Goal: Task Accomplishment & Management: Use online tool/utility

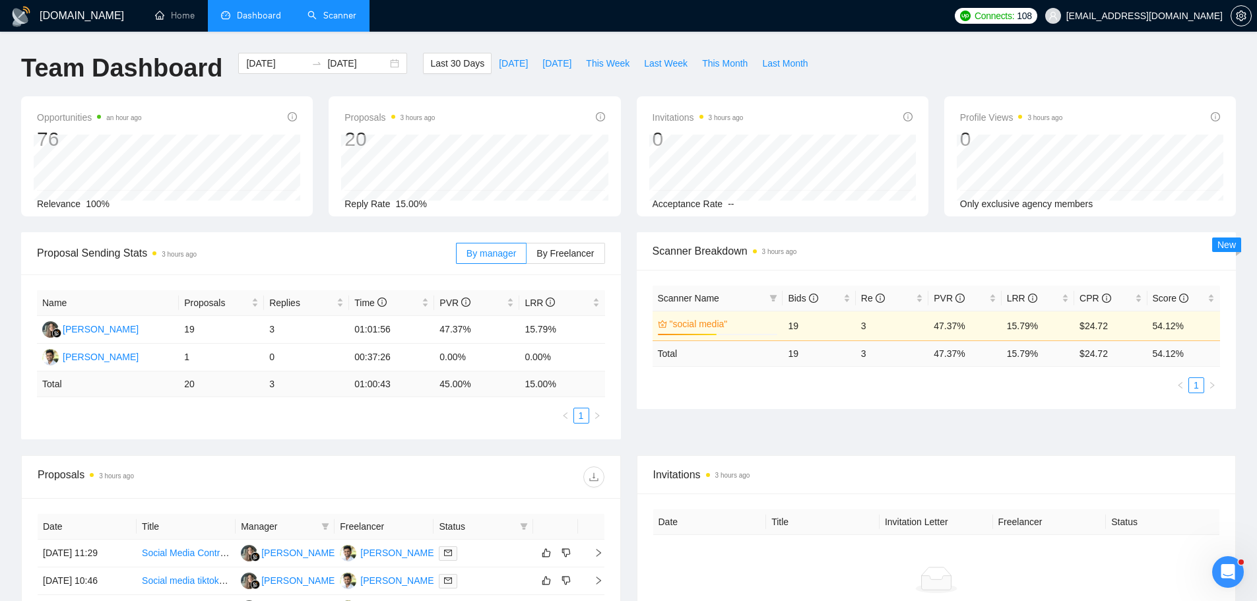
click at [327, 21] on link "Scanner" at bounding box center [331, 15] width 49 height 11
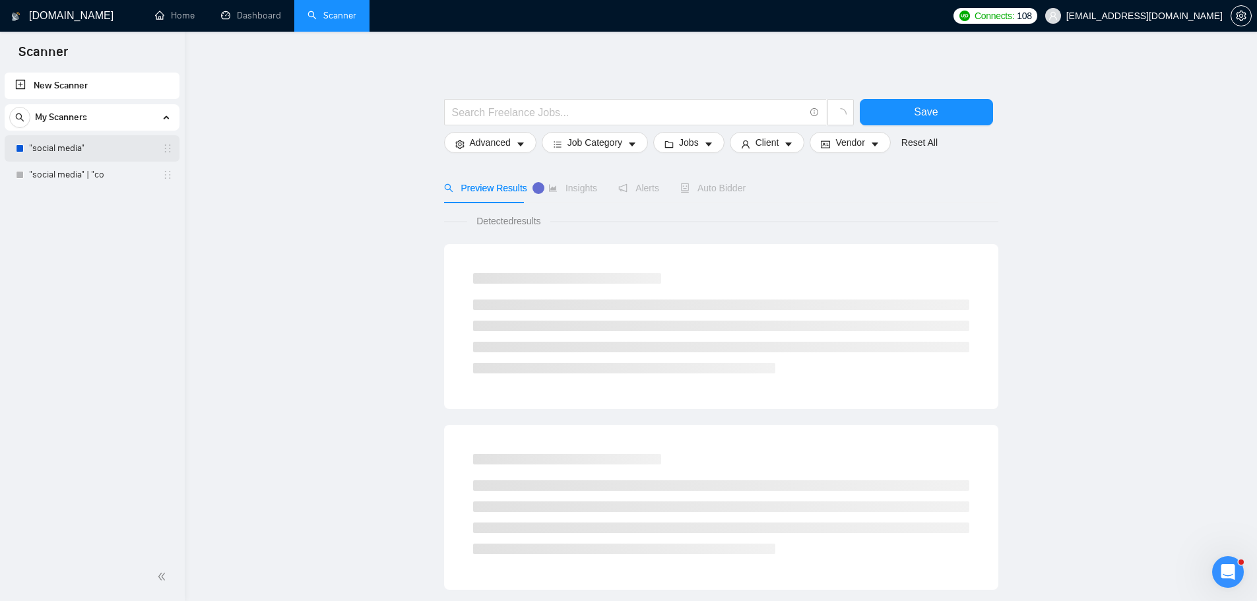
click at [108, 150] on link ""social media"" at bounding box center [91, 148] width 125 height 26
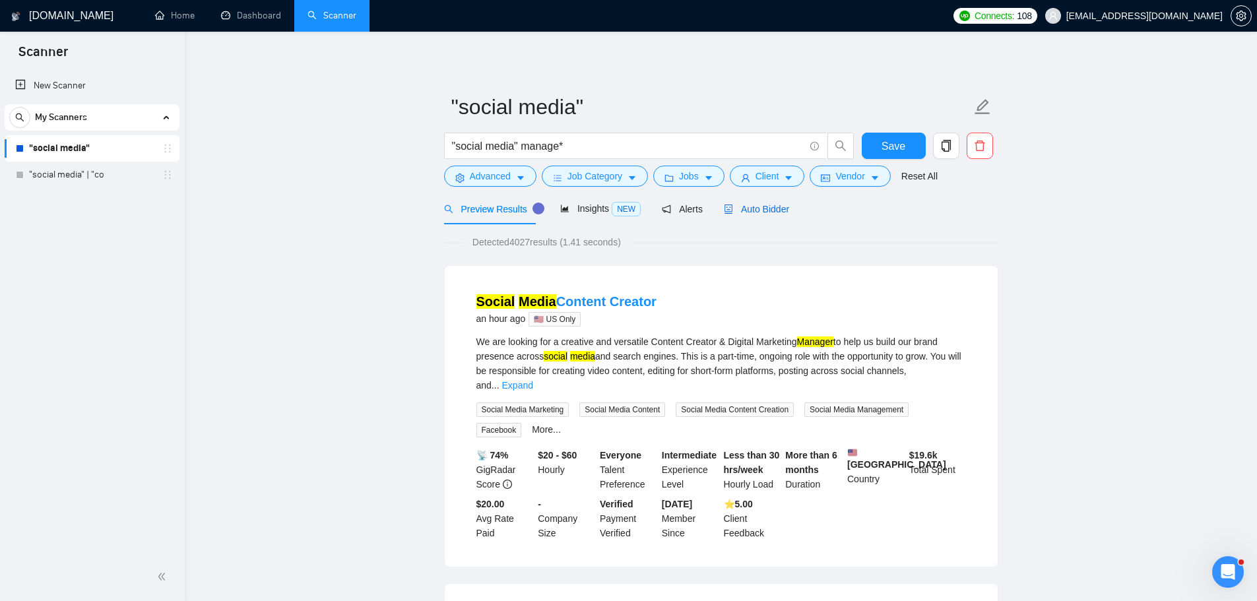
click at [751, 204] on span "Auto Bidder" at bounding box center [756, 209] width 65 height 11
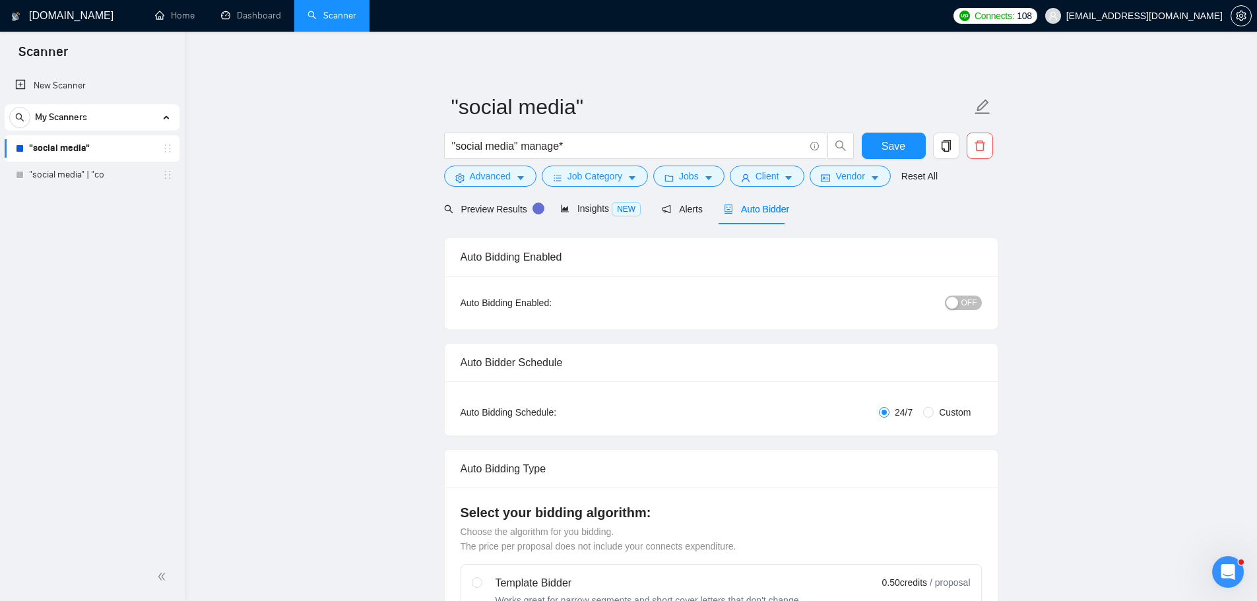
checkbox input "true"
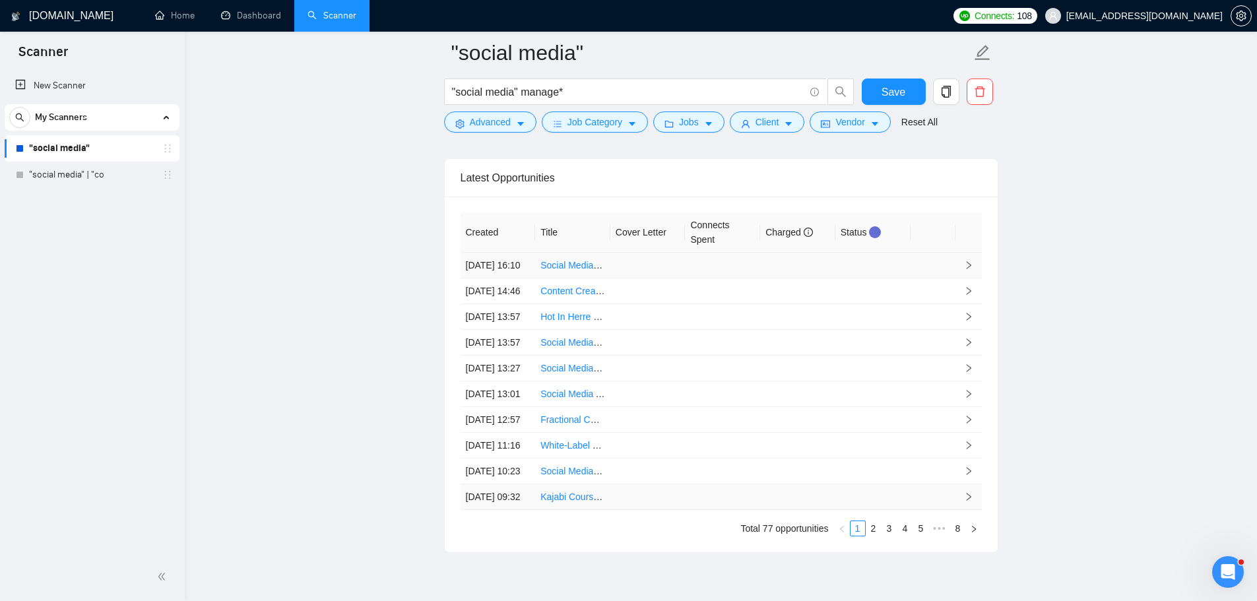
scroll to position [3670, 0]
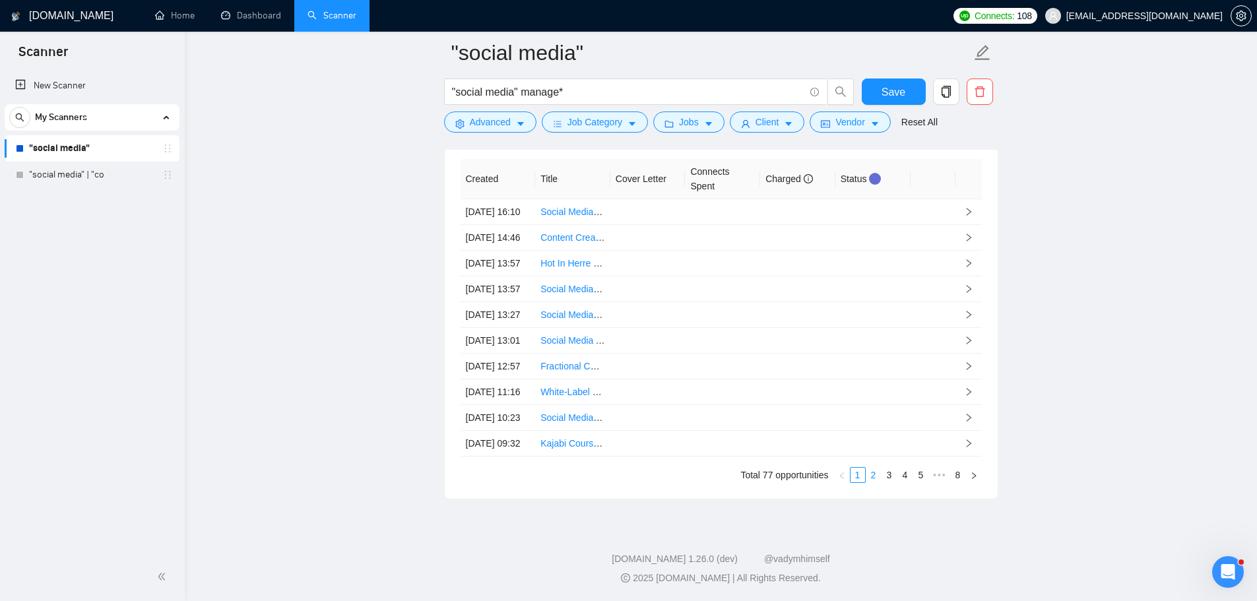
click at [873, 477] on link "2" at bounding box center [873, 475] width 15 height 15
click at [892, 477] on link "3" at bounding box center [889, 475] width 15 height 15
click at [900, 478] on link "4" at bounding box center [905, 475] width 15 height 15
click at [844, 476] on link "1" at bounding box center [841, 475] width 15 height 15
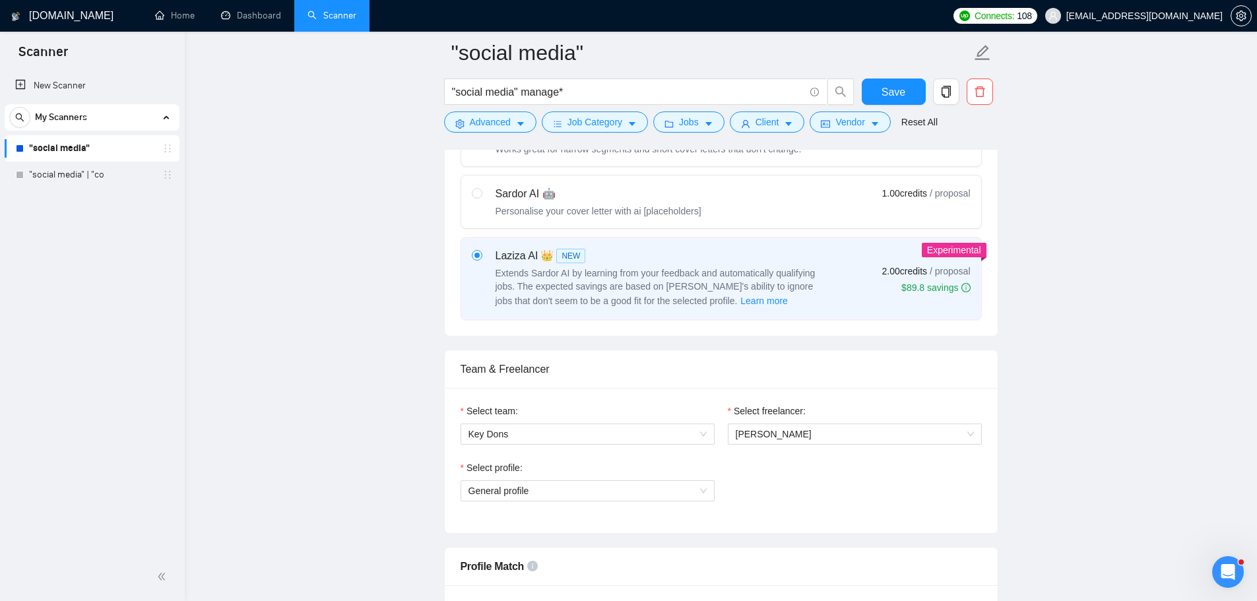
scroll to position [792, 0]
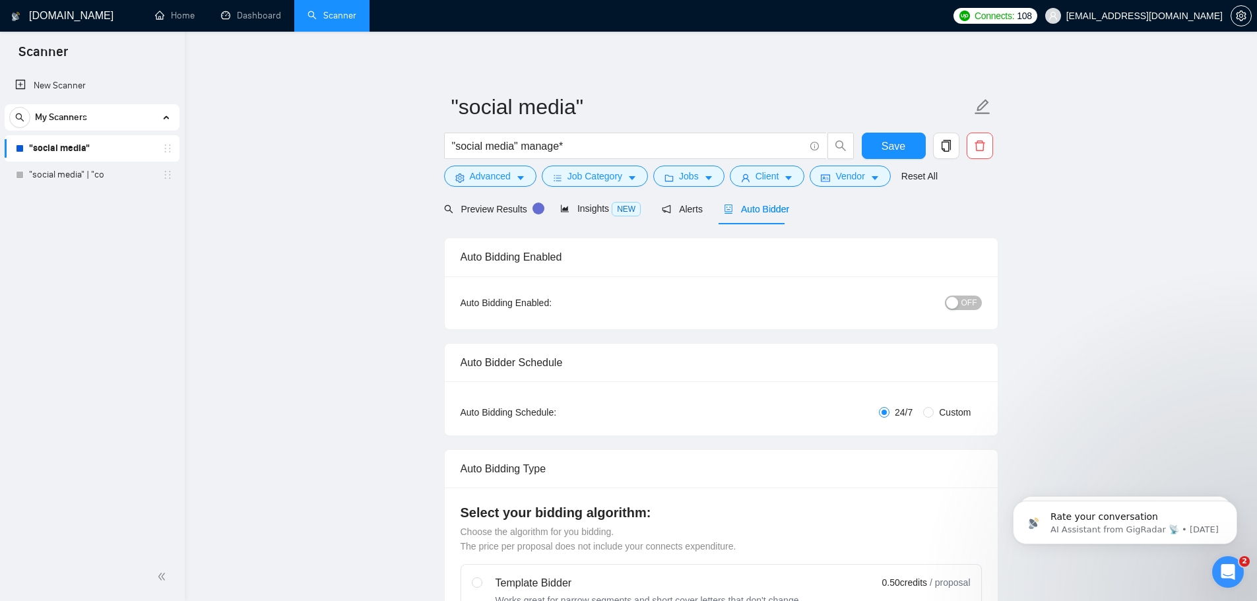
click at [962, 303] on span "OFF" at bounding box center [969, 303] width 16 height 15
click html
click at [1238, 571] on div "Open Intercom Messenger" at bounding box center [1226, 570] width 44 height 44
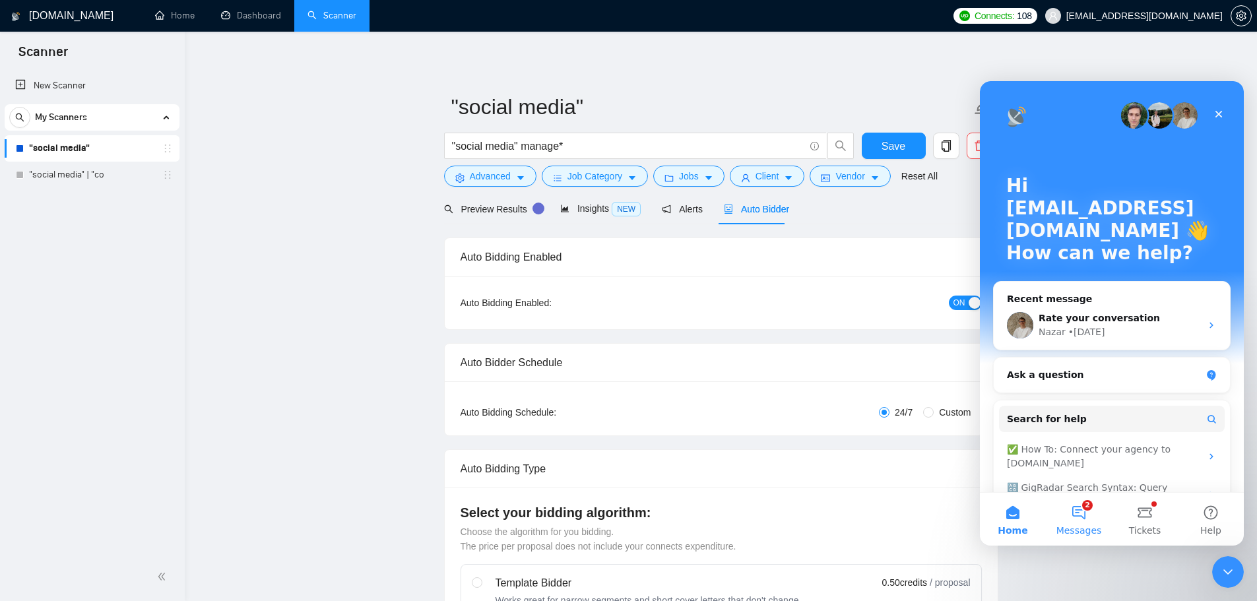
click at [1073, 509] on button "2 Messages" at bounding box center [1078, 519] width 66 height 53
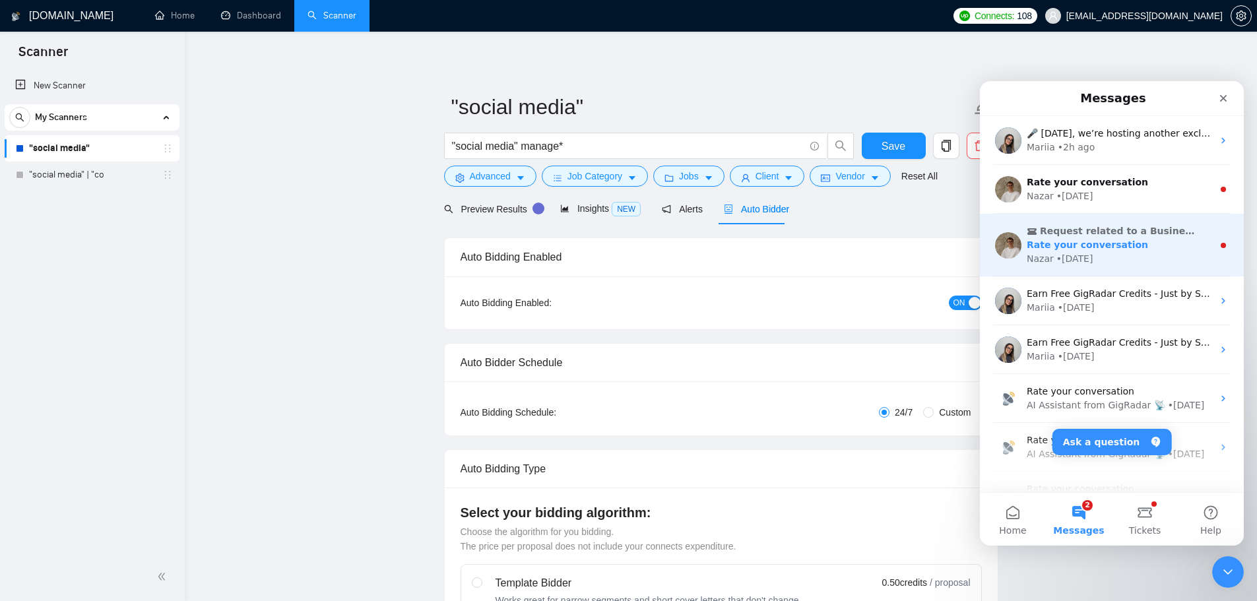
click at [1161, 248] on div "Rate your conversation" at bounding box center [1119, 245] width 186 height 14
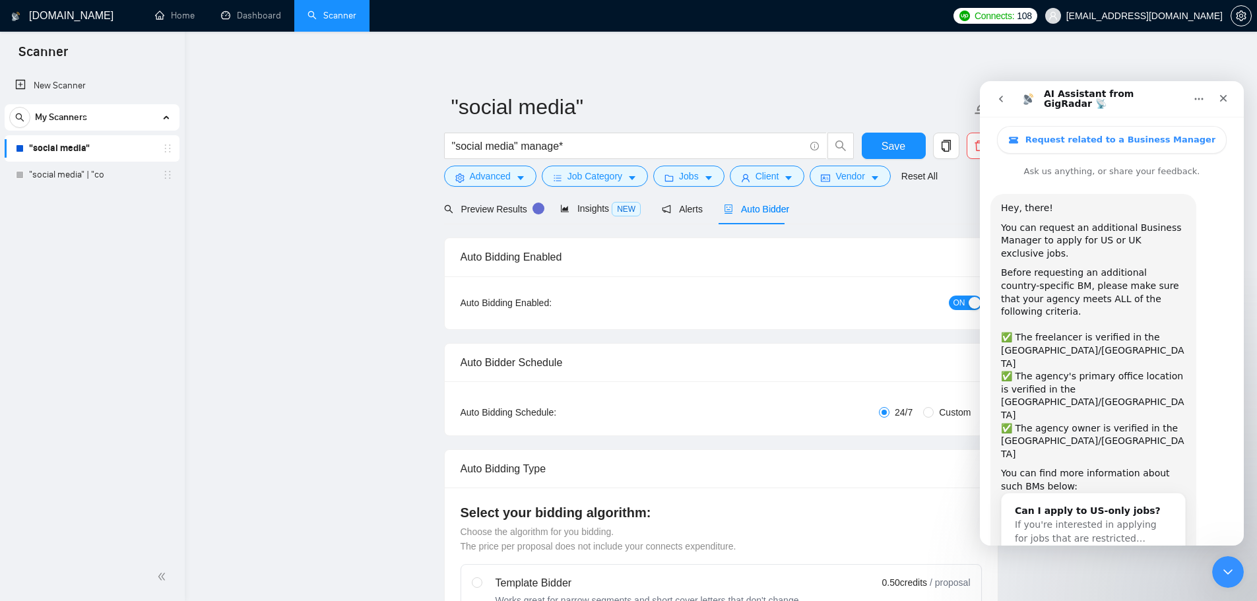
scroll to position [61, 0]
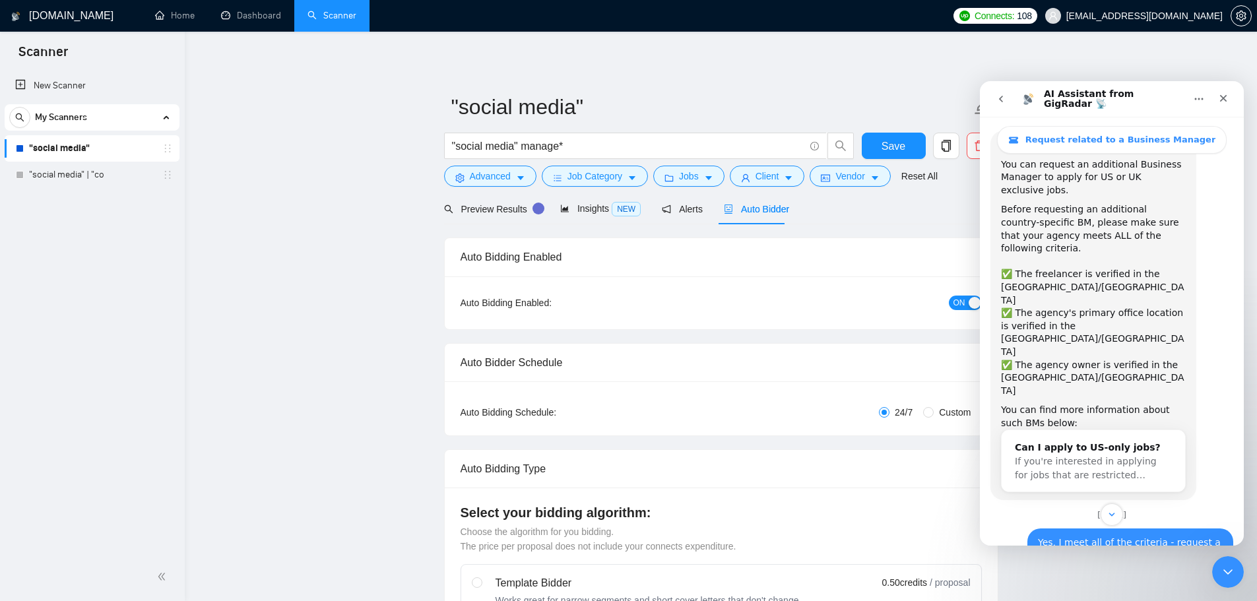
click at [1003, 104] on button "go back" at bounding box center [1000, 98] width 25 height 25
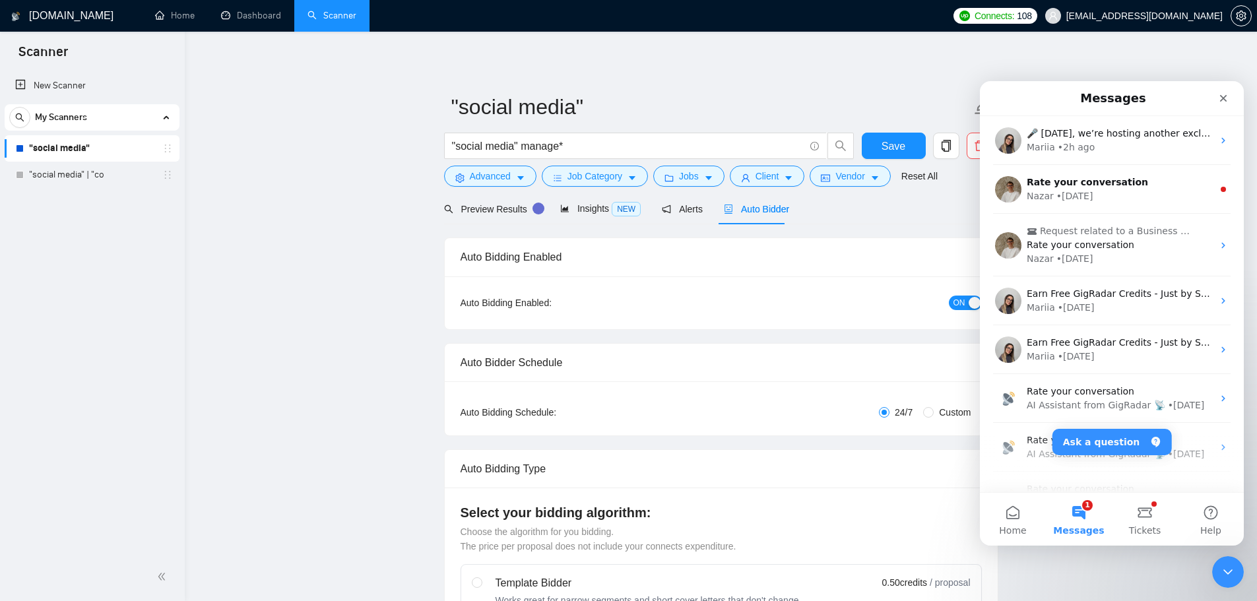
scroll to position [0, 0]
click at [1135, 191] on div "Nazar • 5d ago" at bounding box center [1119, 196] width 186 height 14
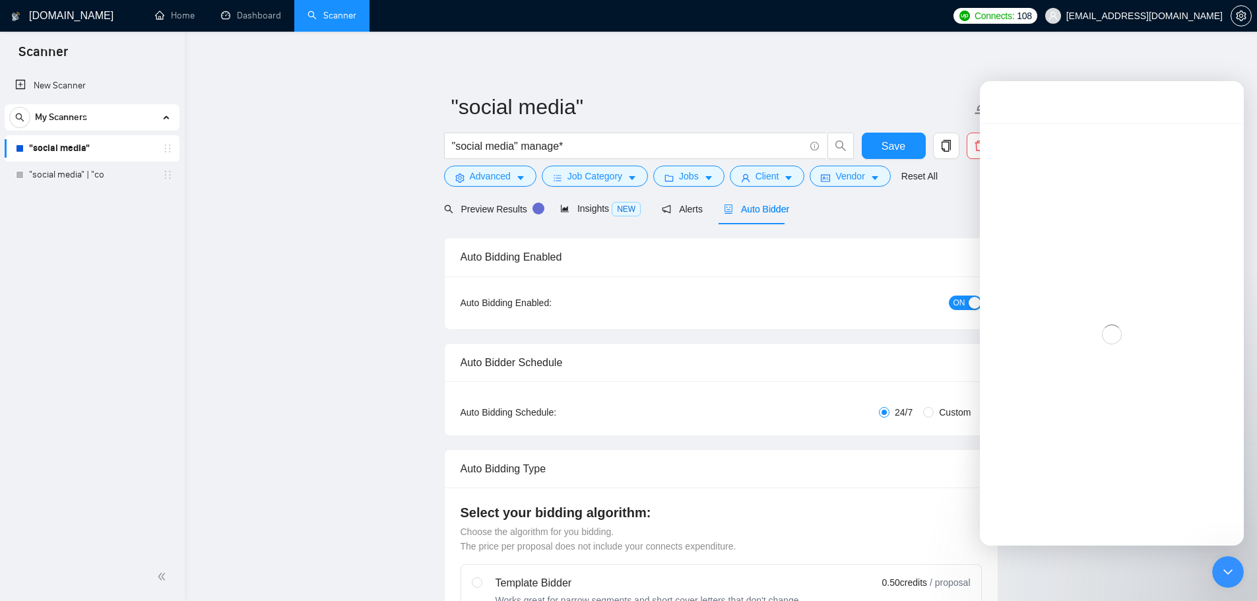
scroll to position [36, 0]
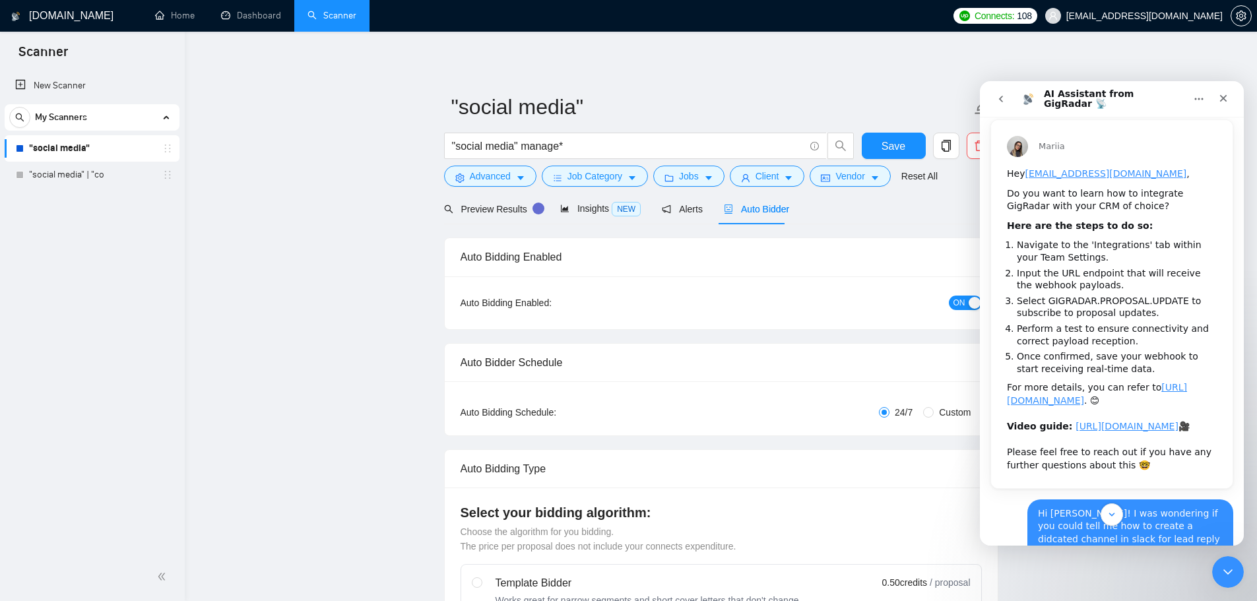
click at [1004, 105] on button "go back" at bounding box center [1000, 98] width 25 height 25
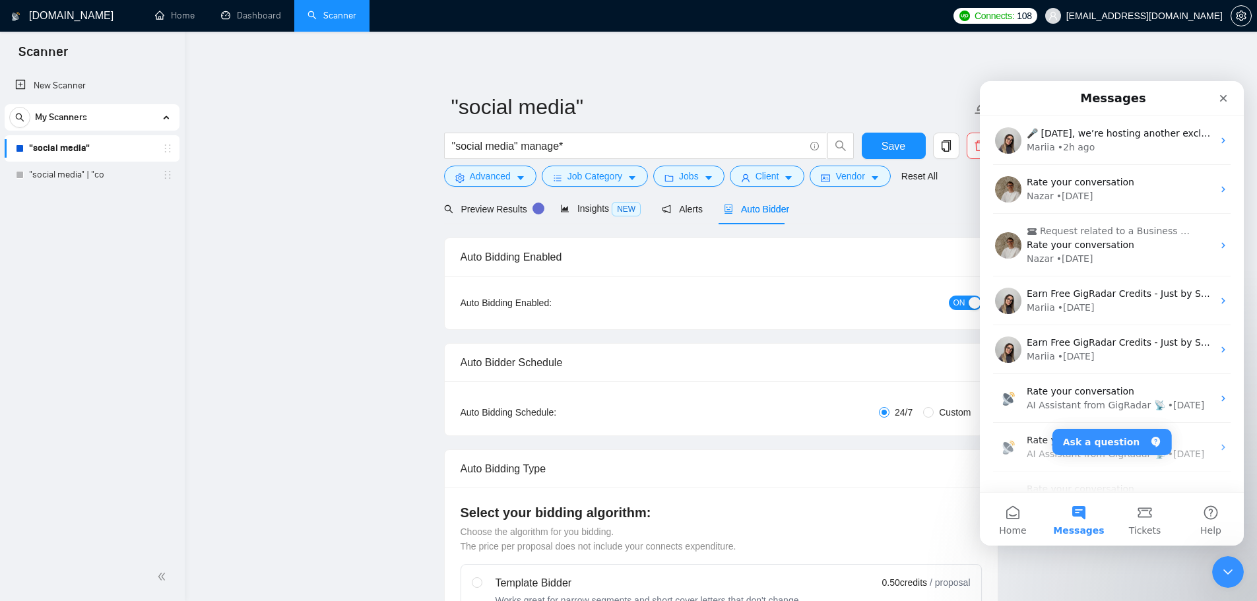
click at [1226, 107] on div "Close" at bounding box center [1223, 98] width 24 height 24
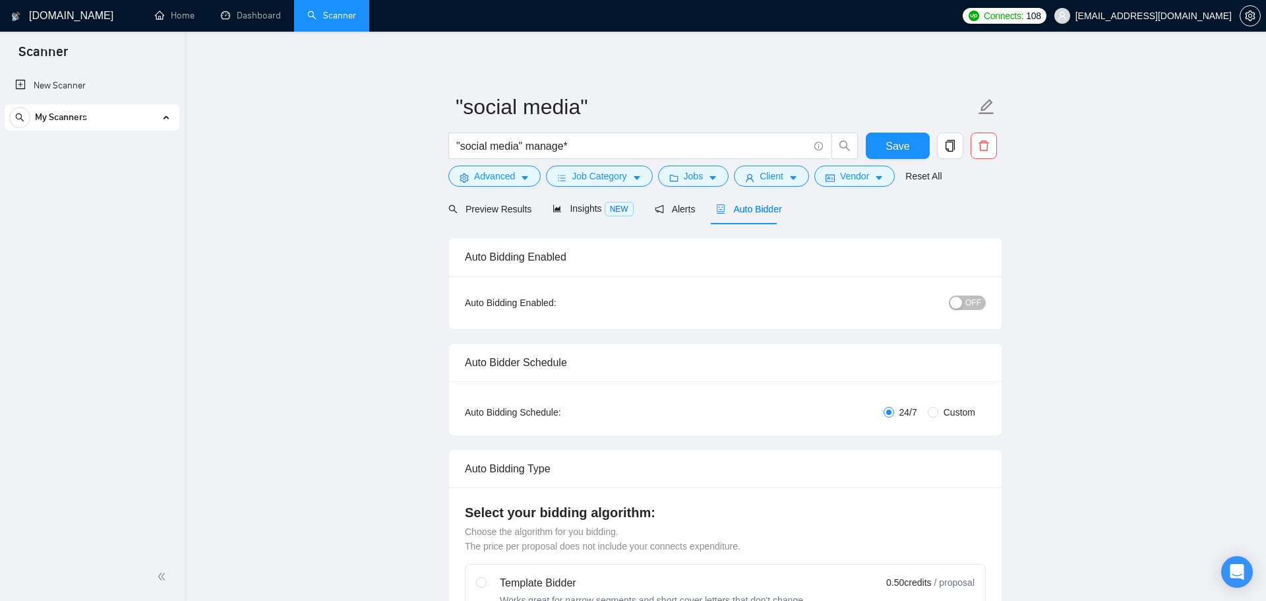
checkbox input "true"
click at [962, 297] on span "OFF" at bounding box center [969, 303] width 16 height 15
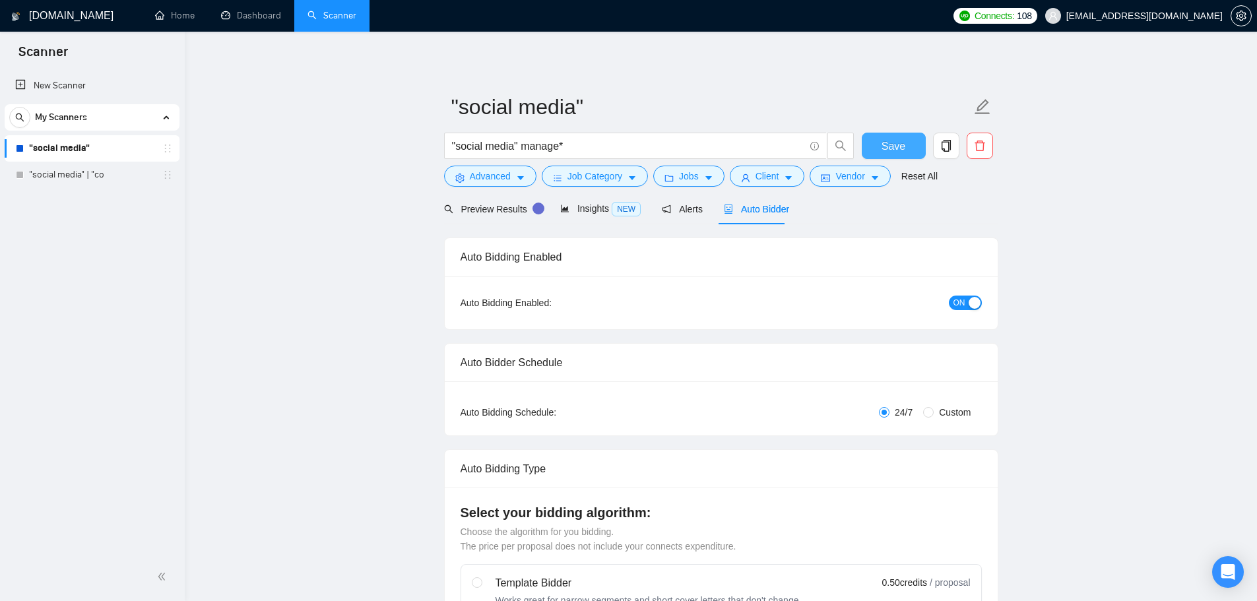
click at [901, 148] on span "Save" at bounding box center [893, 146] width 24 height 16
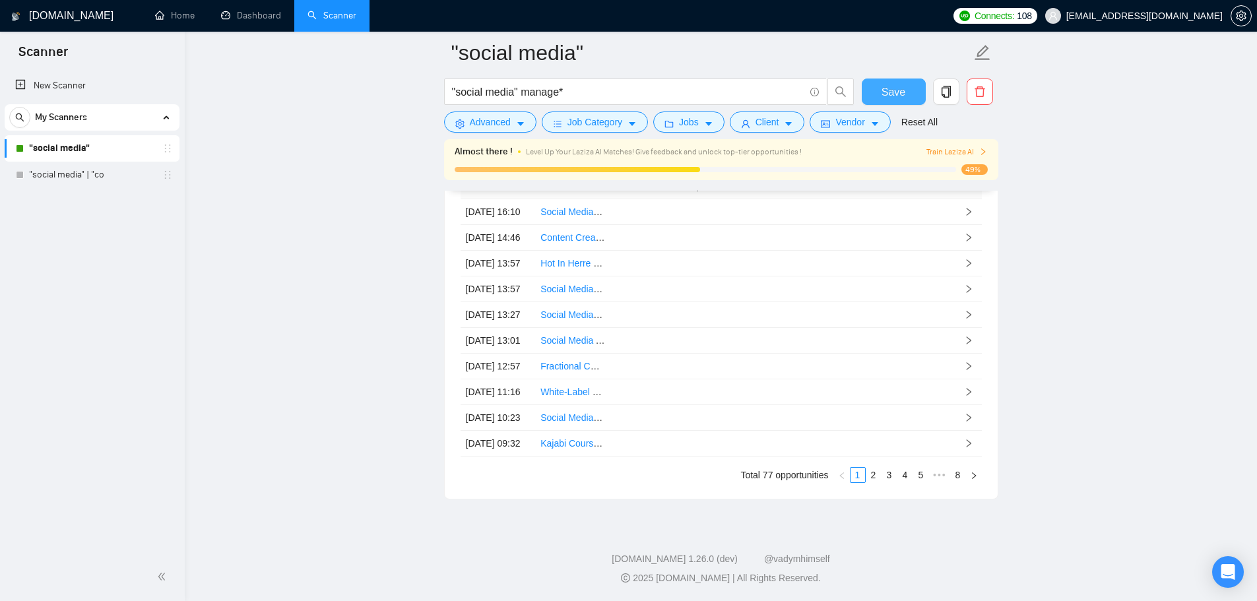
scroll to position [3711, 0]
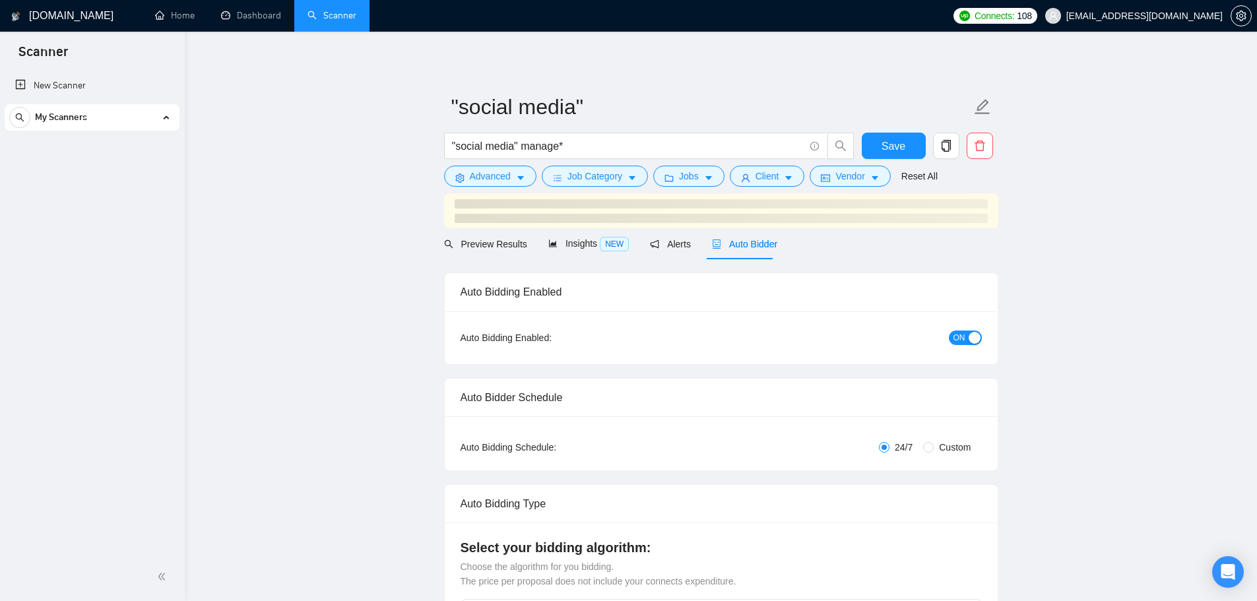
checkbox input "true"
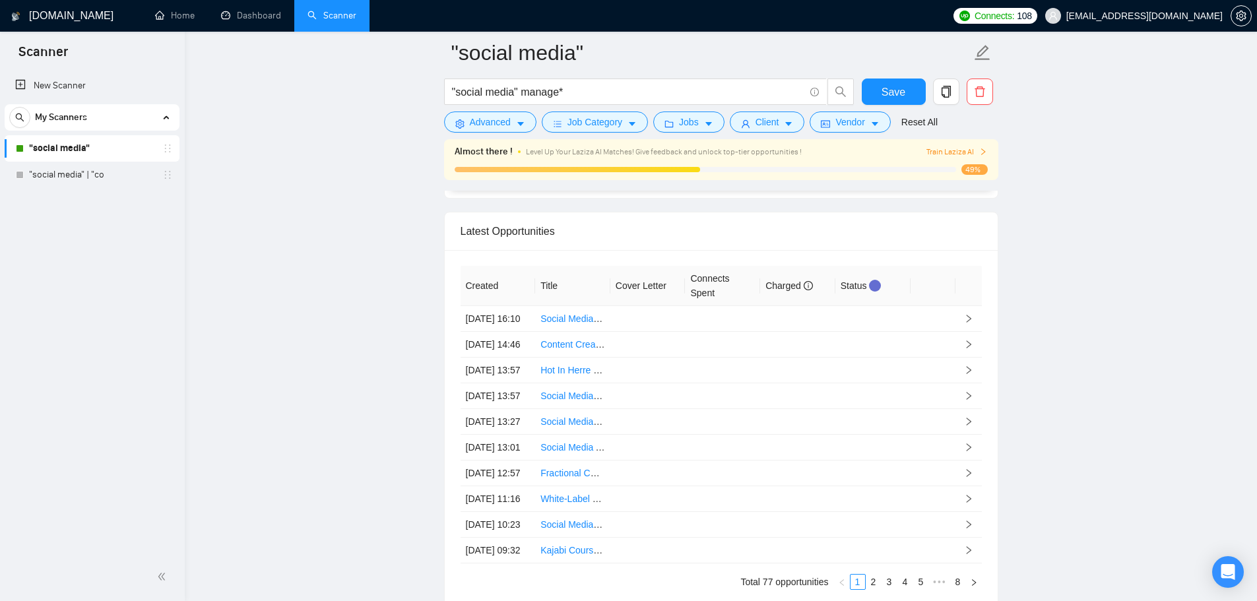
scroll to position [3694, 0]
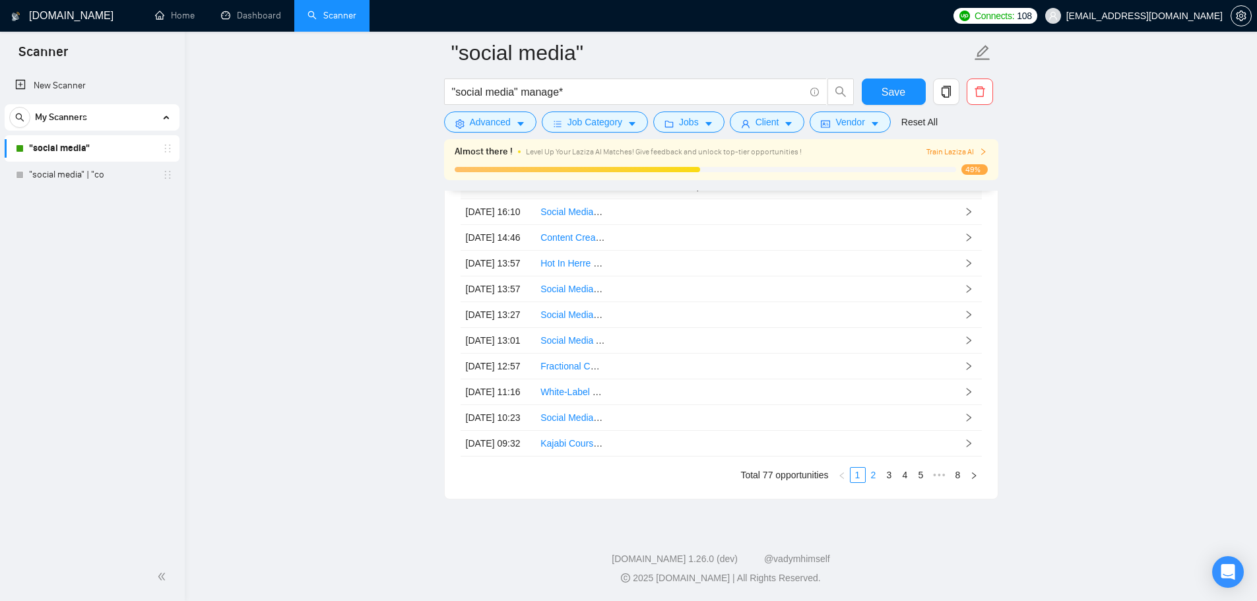
click at [871, 482] on link "2" at bounding box center [873, 475] width 15 height 15
click at [887, 482] on link "3" at bounding box center [889, 475] width 15 height 15
click at [908, 482] on link "4" at bounding box center [905, 475] width 15 height 15
click at [956, 482] on link "8" at bounding box center [958, 475] width 15 height 15
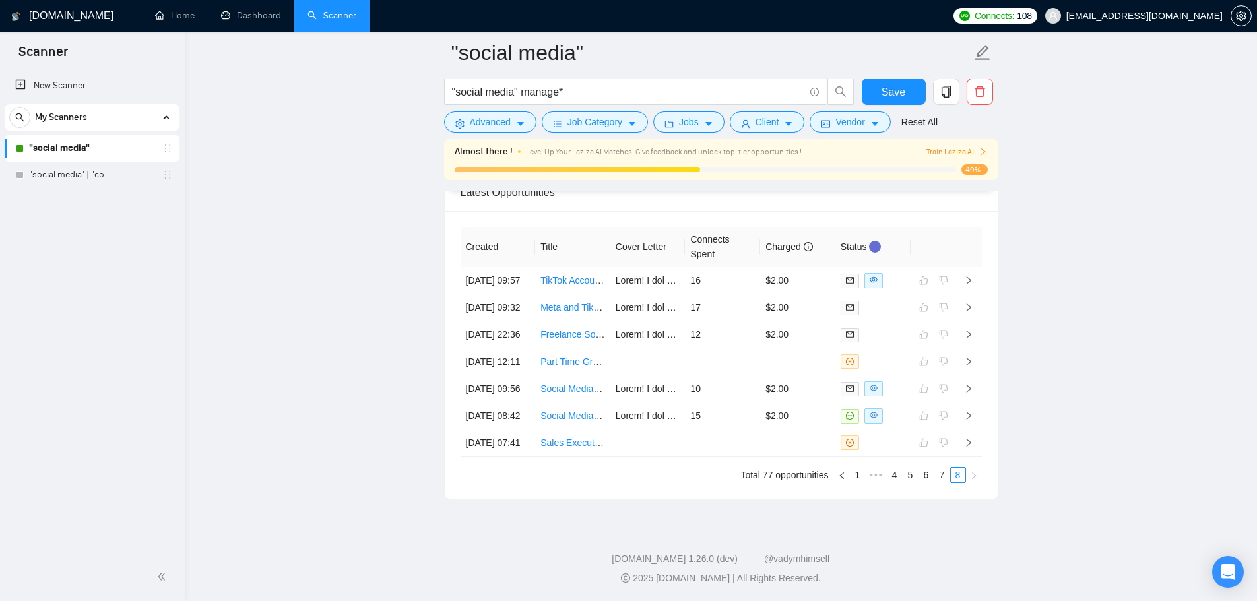
scroll to position [3590, 0]
click at [946, 476] on link "7" at bounding box center [942, 475] width 15 height 15
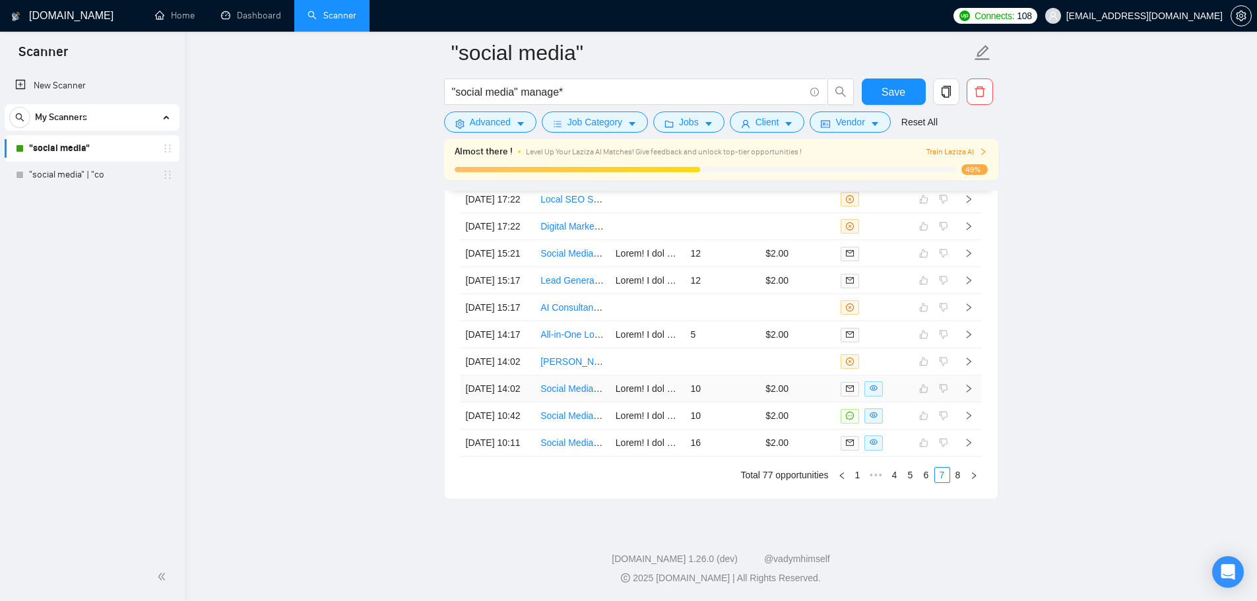
scroll to position [3711, 0]
click at [926, 474] on link "6" at bounding box center [926, 475] width 15 height 15
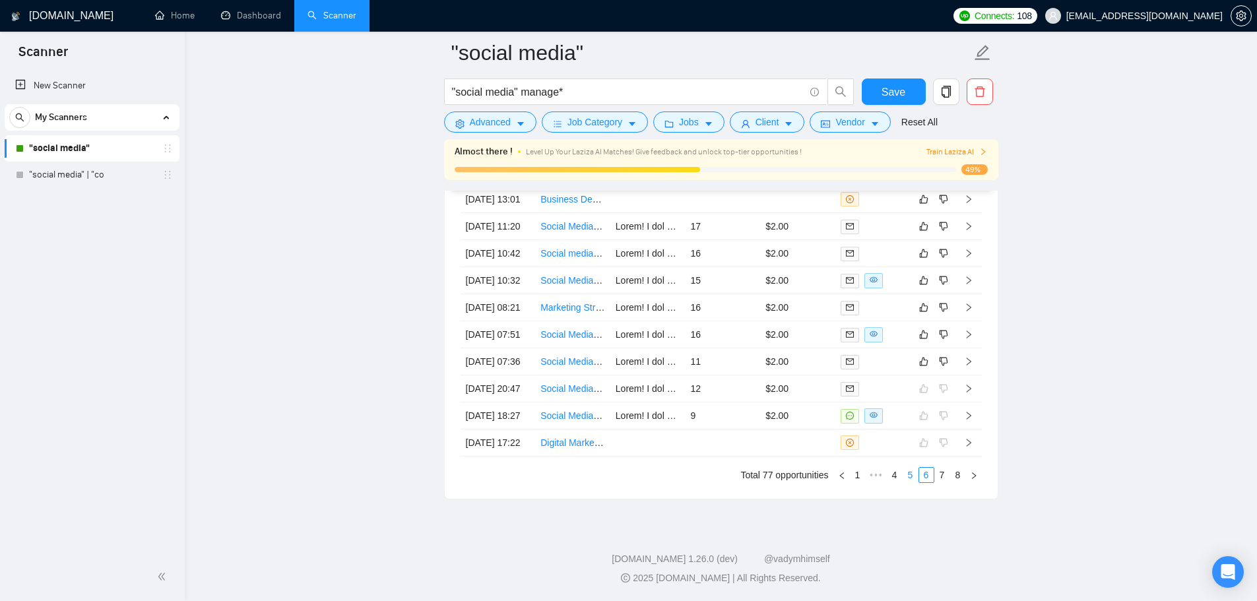
click at [910, 478] on link "5" at bounding box center [910, 475] width 15 height 15
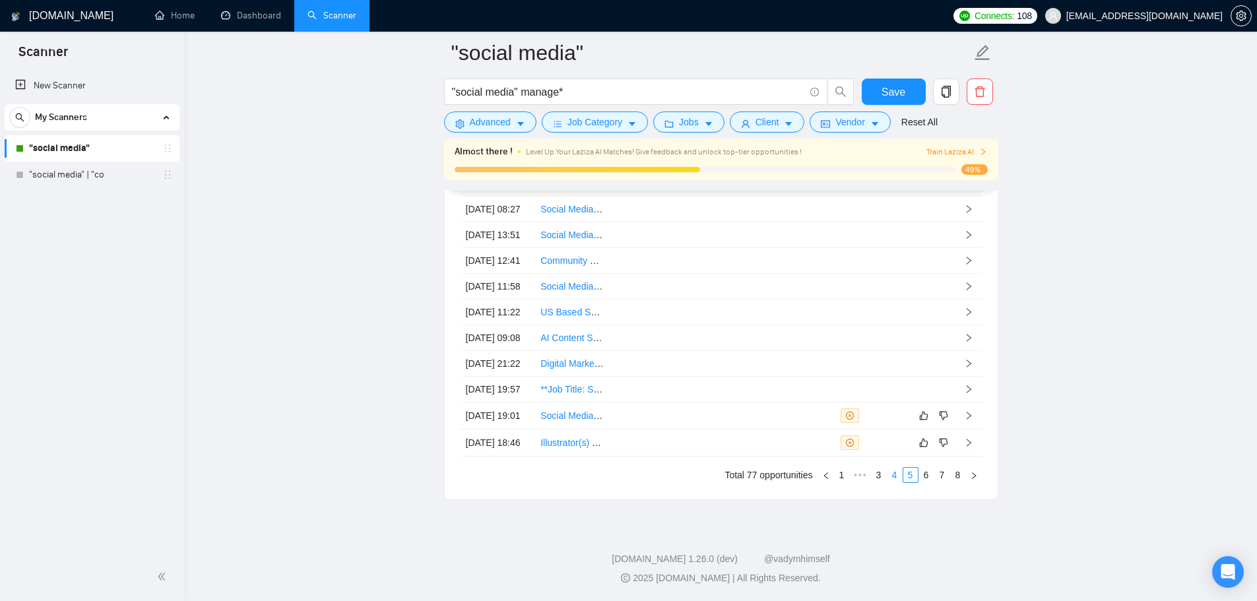
click at [889, 474] on link "4" at bounding box center [894, 475] width 15 height 15
click at [921, 476] on link "6" at bounding box center [921, 475] width 15 height 15
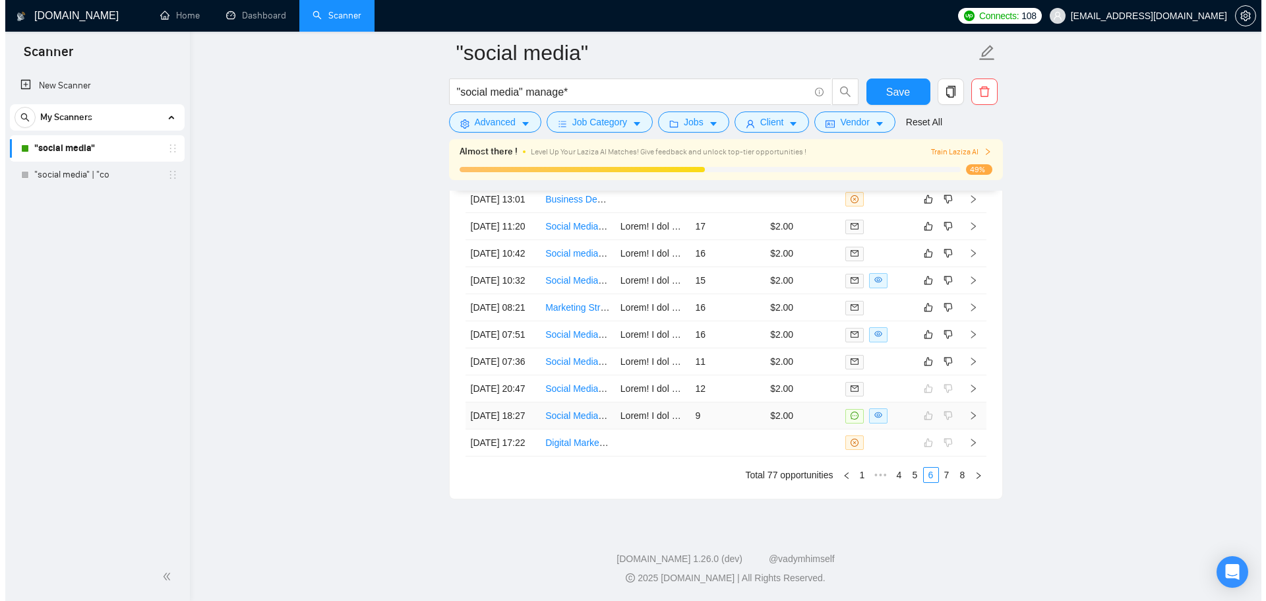
scroll to position [3579, 0]
click at [577, 367] on link "Social Media Marketing Consultant (Podcast Growth)" at bounding box center [648, 362] width 217 height 11
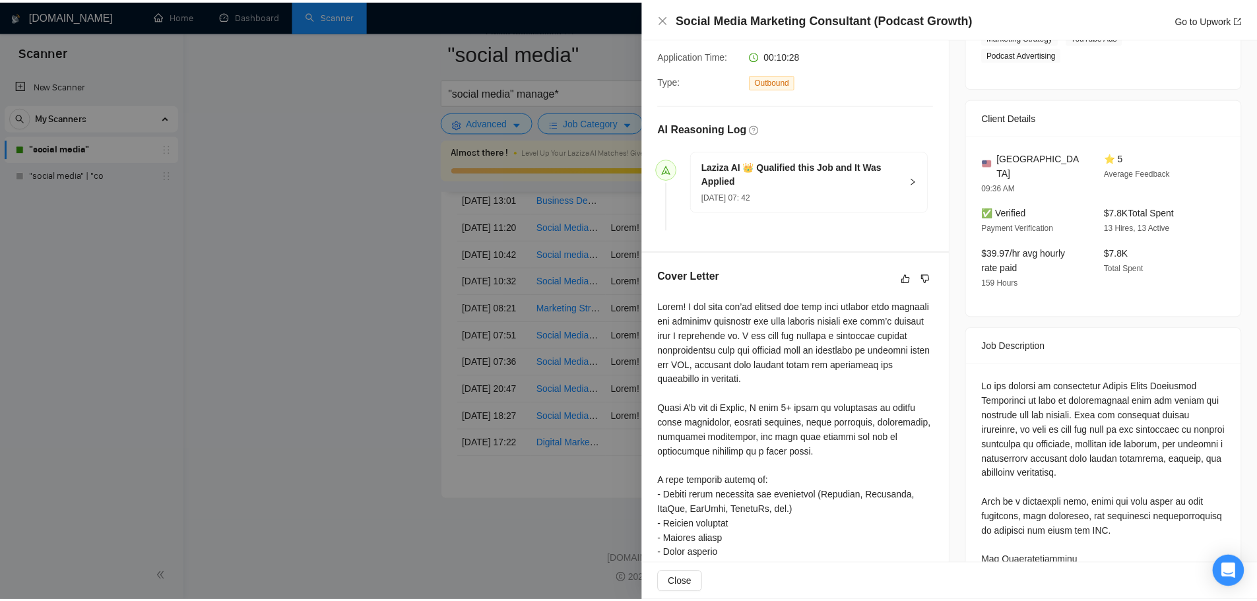
scroll to position [396, 0]
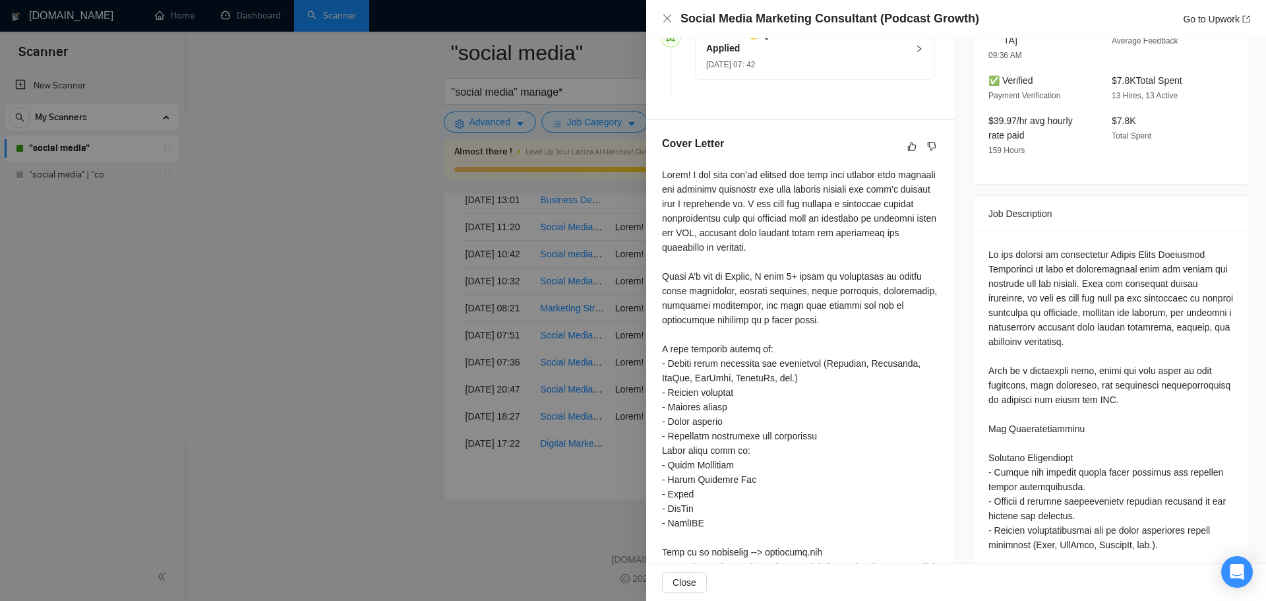
click at [381, 280] on div at bounding box center [633, 300] width 1266 height 601
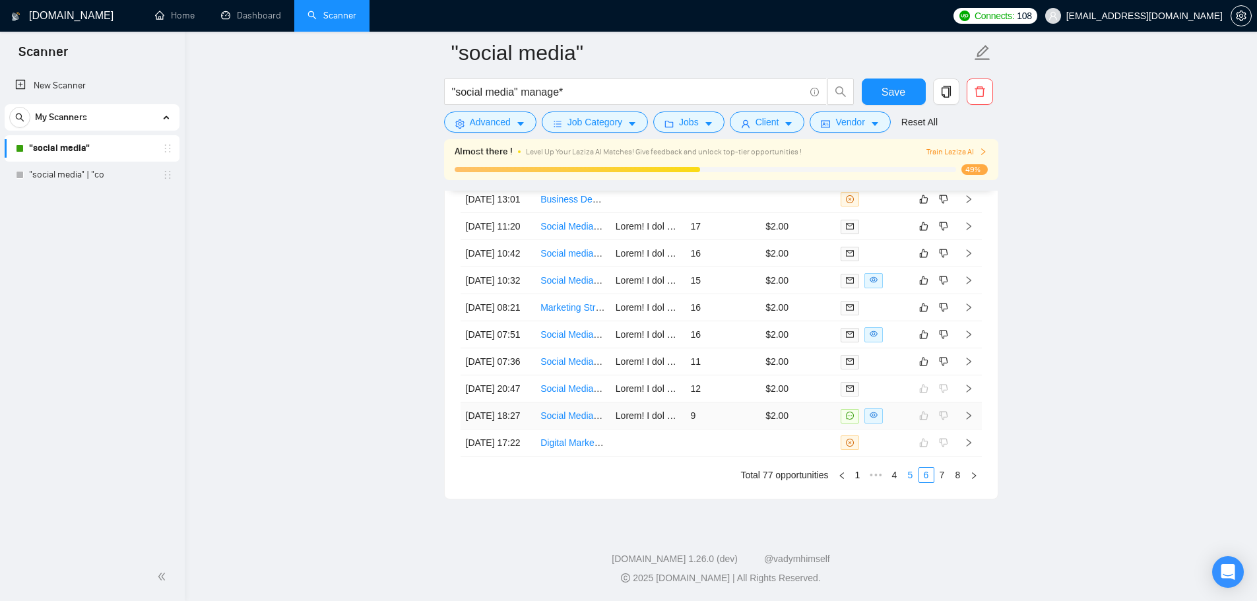
scroll to position [3711, 0]
click at [861, 479] on link "1" at bounding box center [857, 475] width 15 height 15
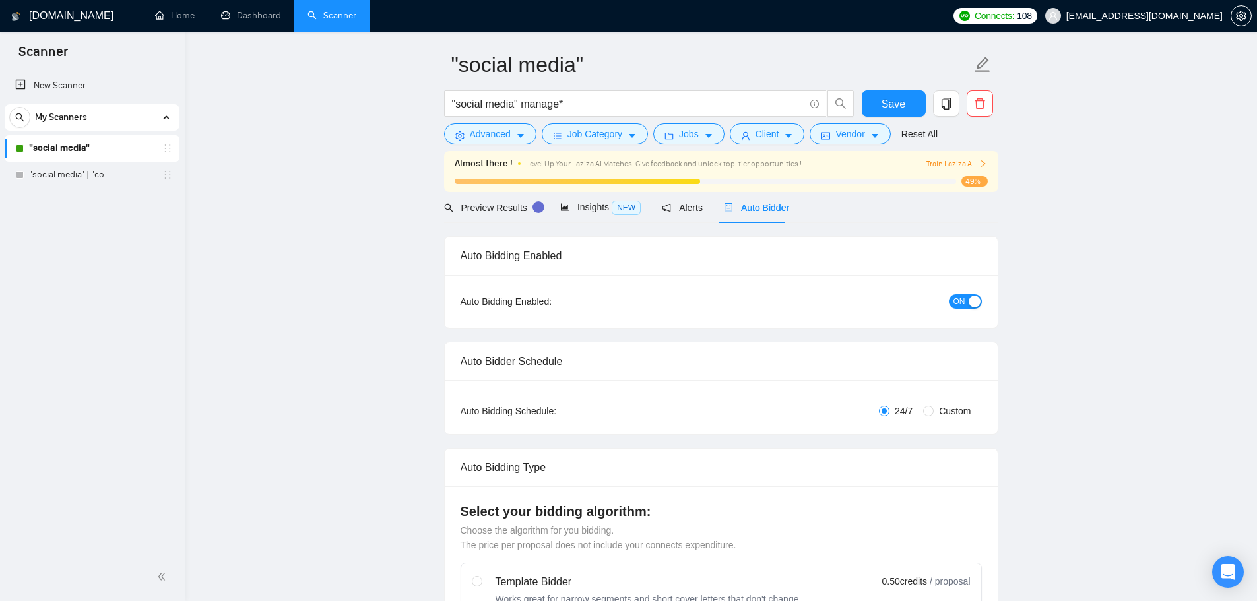
scroll to position [0, 0]
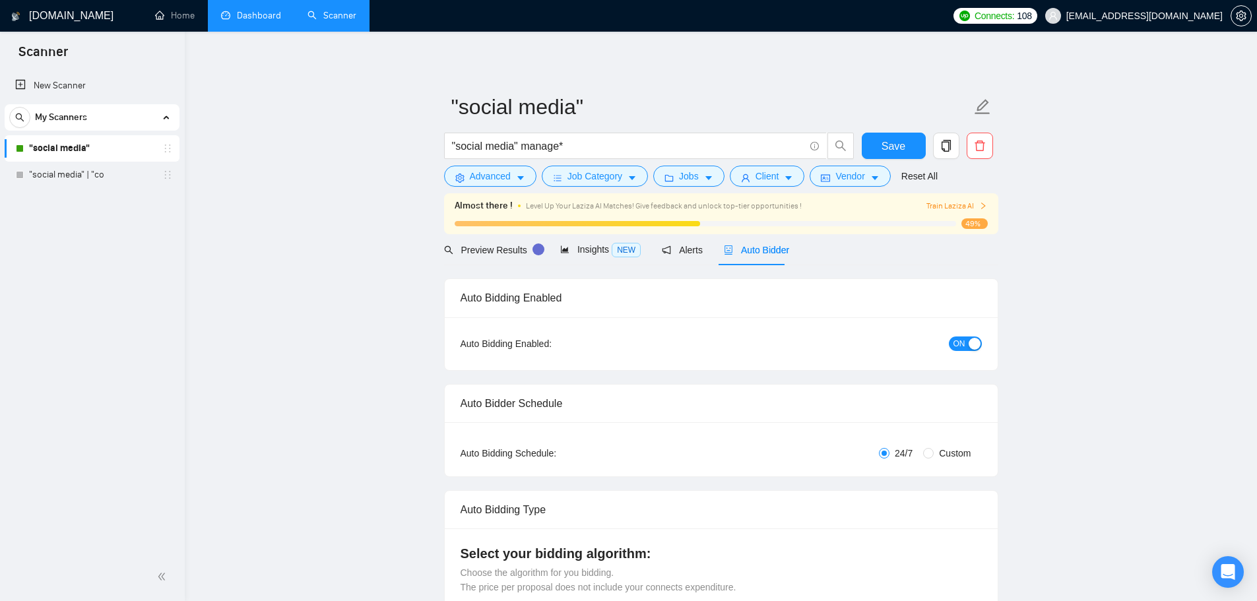
click at [247, 16] on link "Dashboard" at bounding box center [251, 15] width 60 height 11
